Goal: Information Seeking & Learning: Learn about a topic

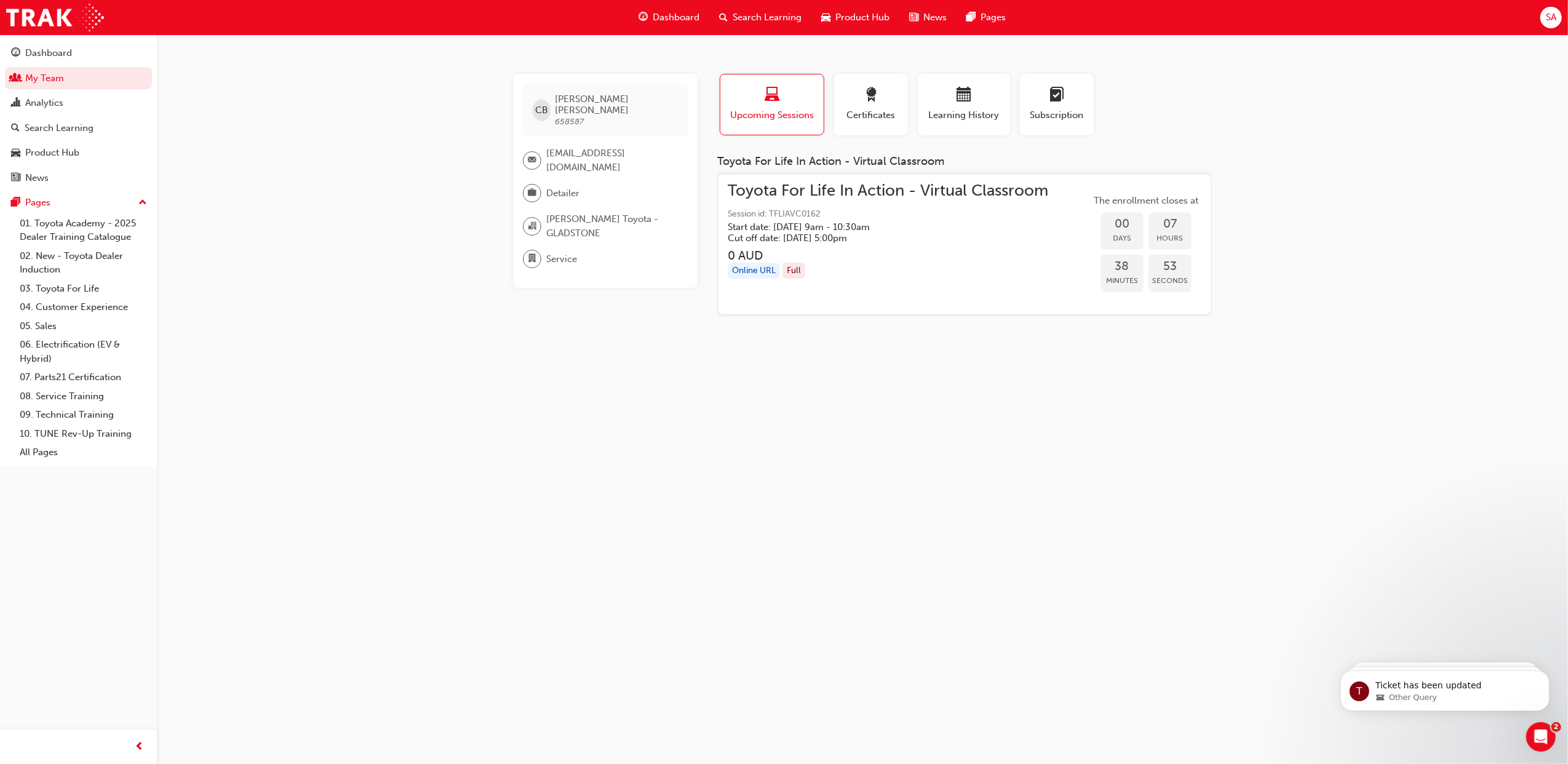
click at [776, 16] on span "Search Learning" at bounding box center [767, 18] width 69 height 14
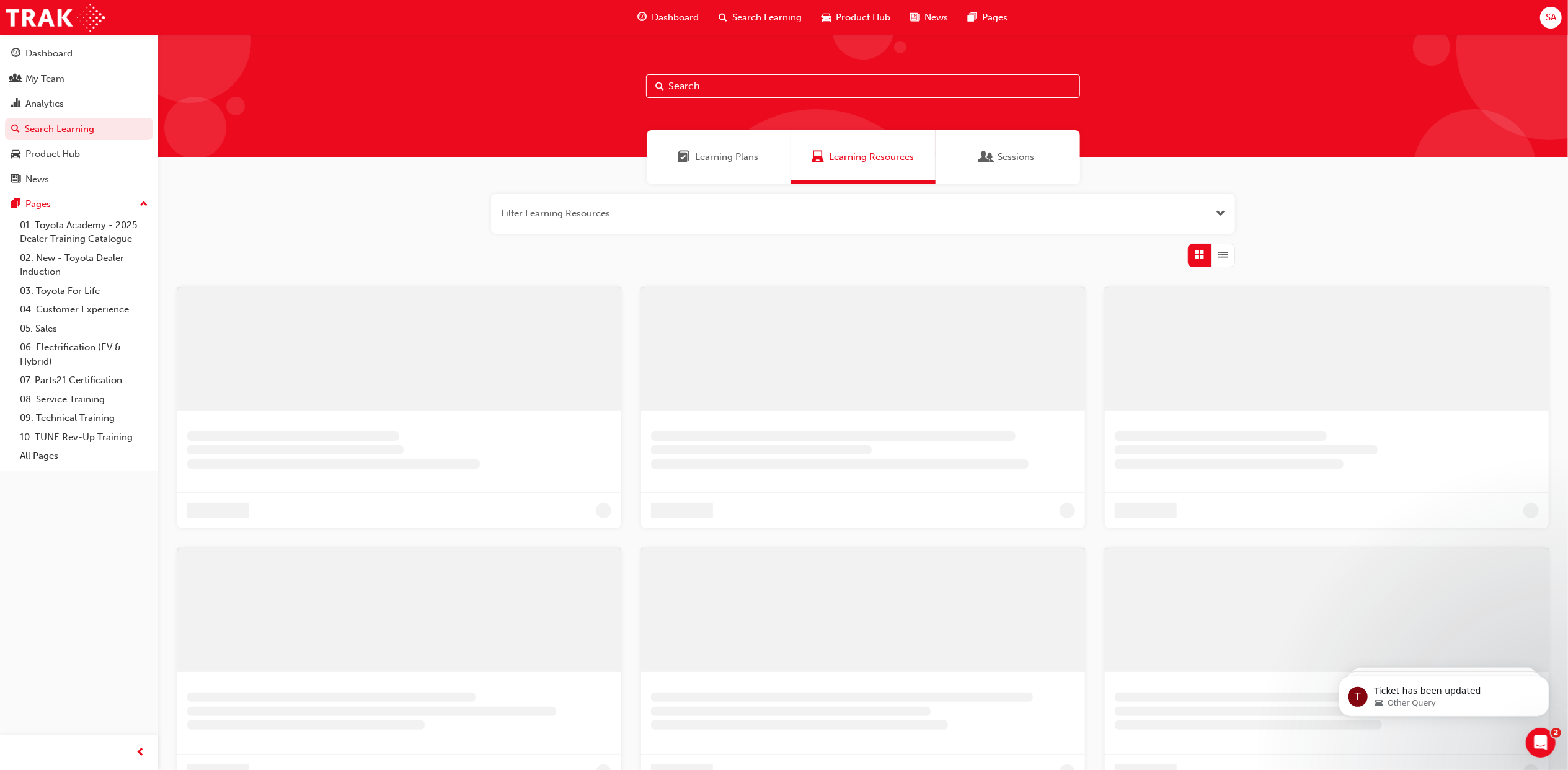
click at [750, 81] on input "text" at bounding box center [863, 86] width 434 height 24
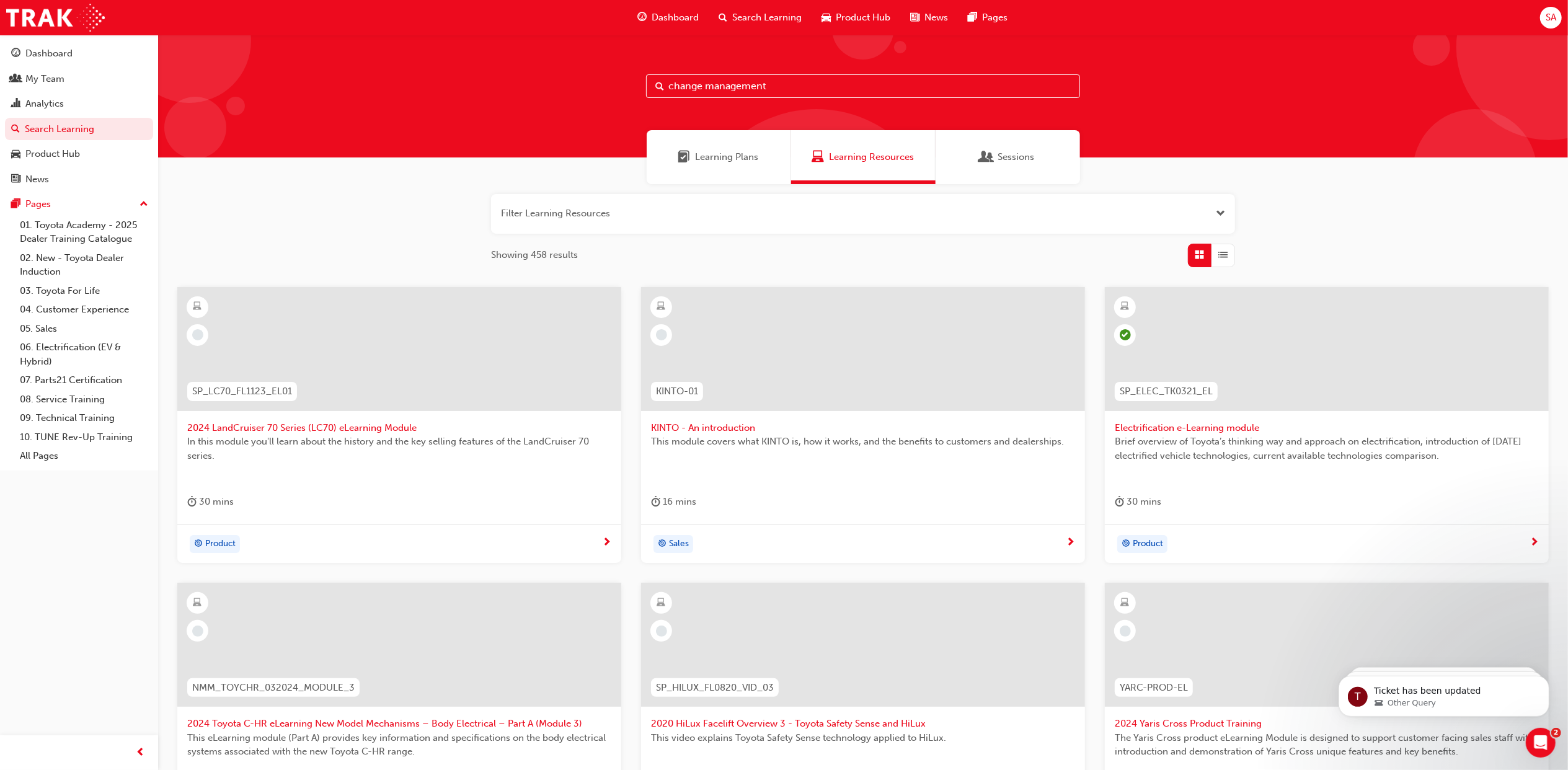
type input "change management"
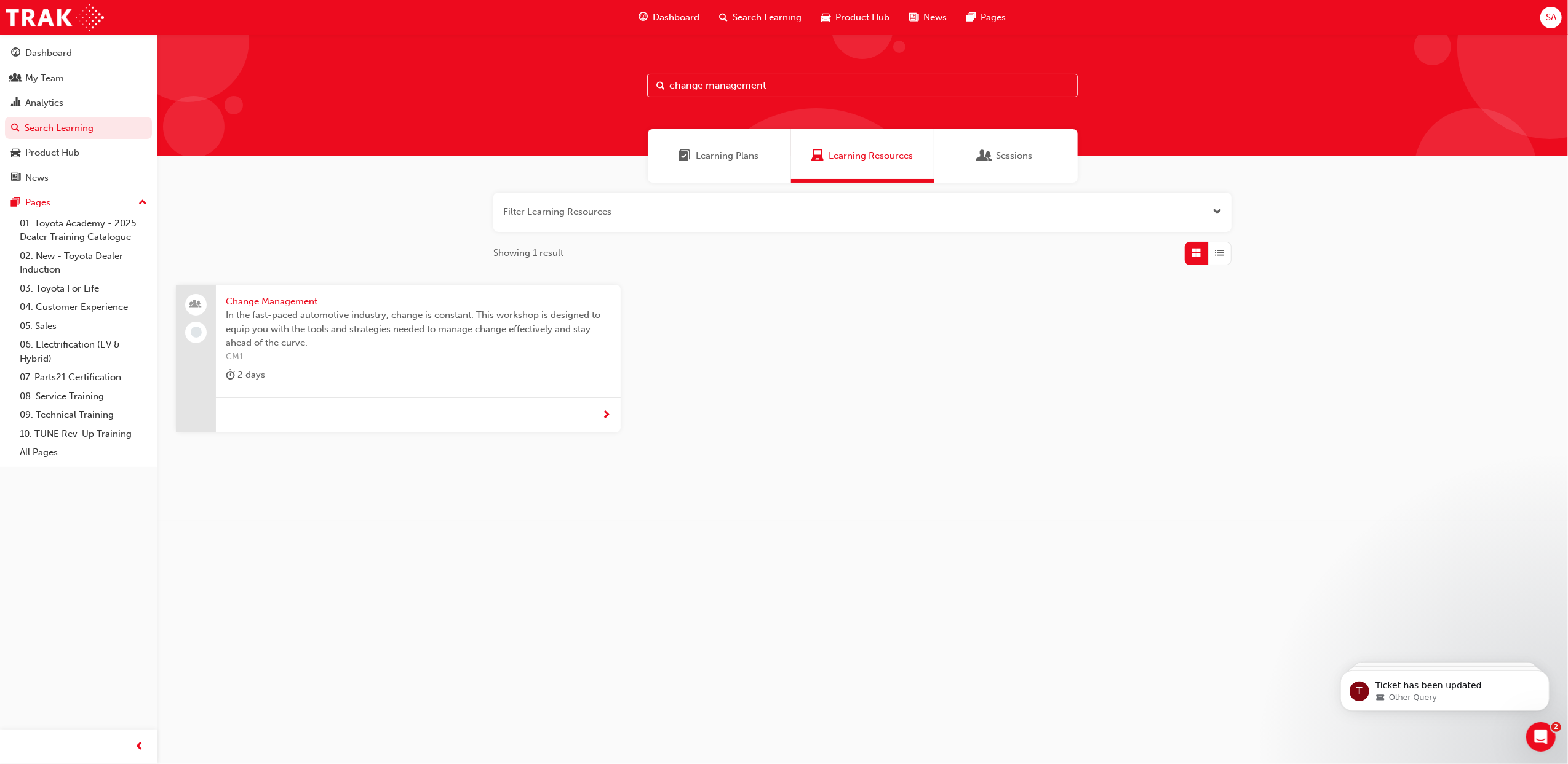
click at [389, 305] on span "Change Management" at bounding box center [418, 302] width 385 height 14
